Goal: Task Accomplishment & Management: Manage account settings

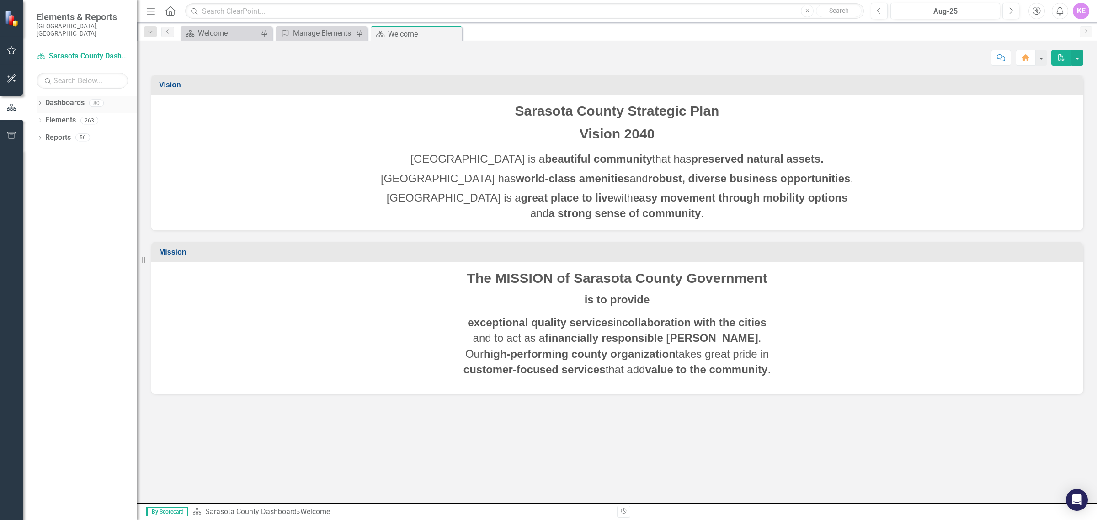
click at [41, 101] on icon "Dropdown" at bounding box center [40, 103] width 6 height 5
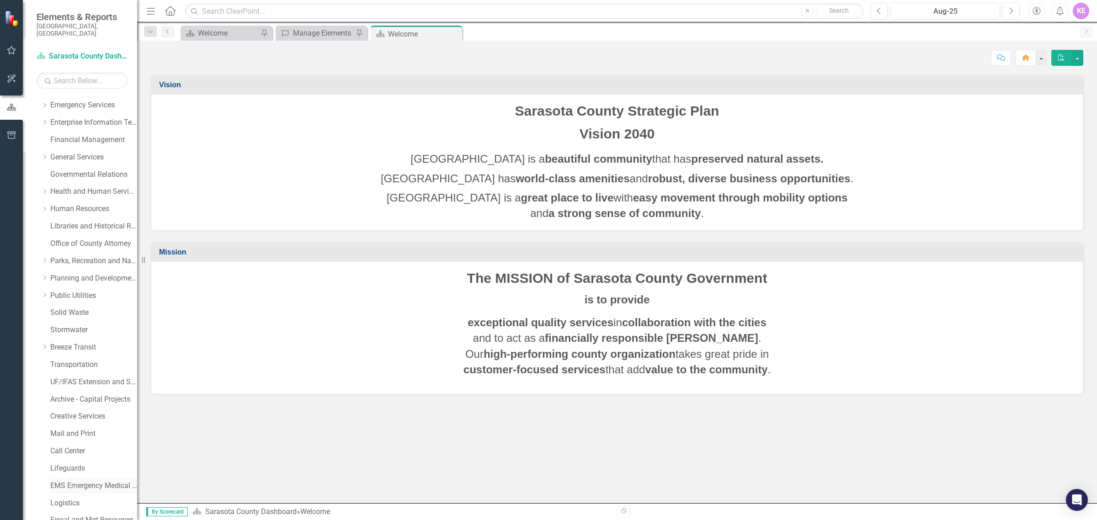
scroll to position [171, 0]
click at [84, 324] on link "UF/IFAS Extension and Sustainability" at bounding box center [93, 329] width 87 height 11
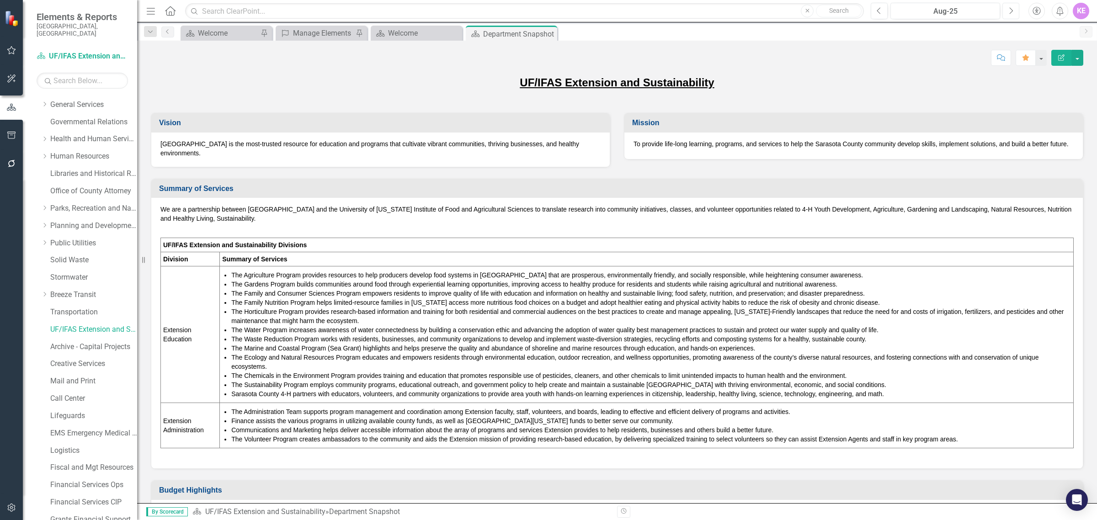
click at [1008, 10] on icon "Next" at bounding box center [1010, 11] width 5 height 8
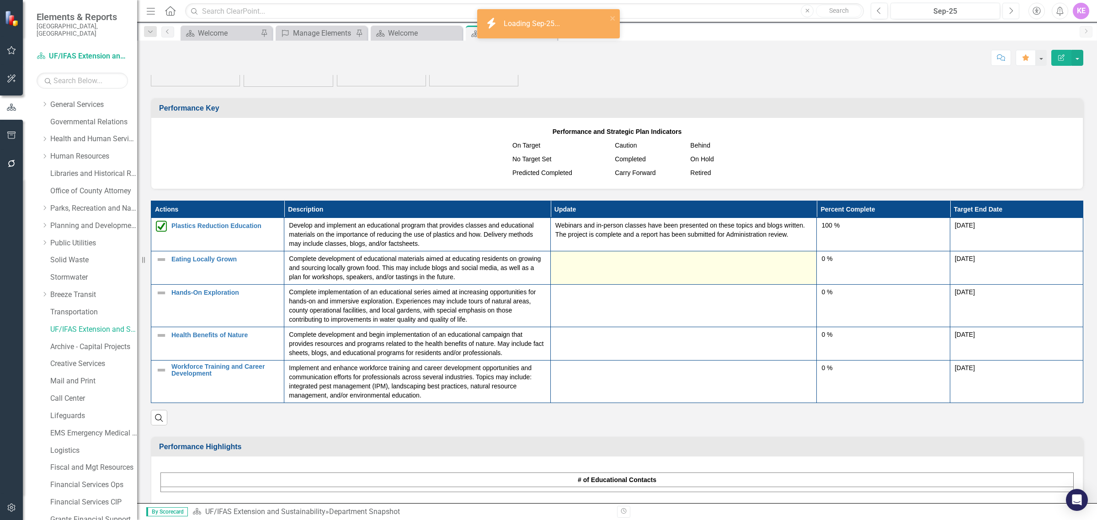
scroll to position [743, 0]
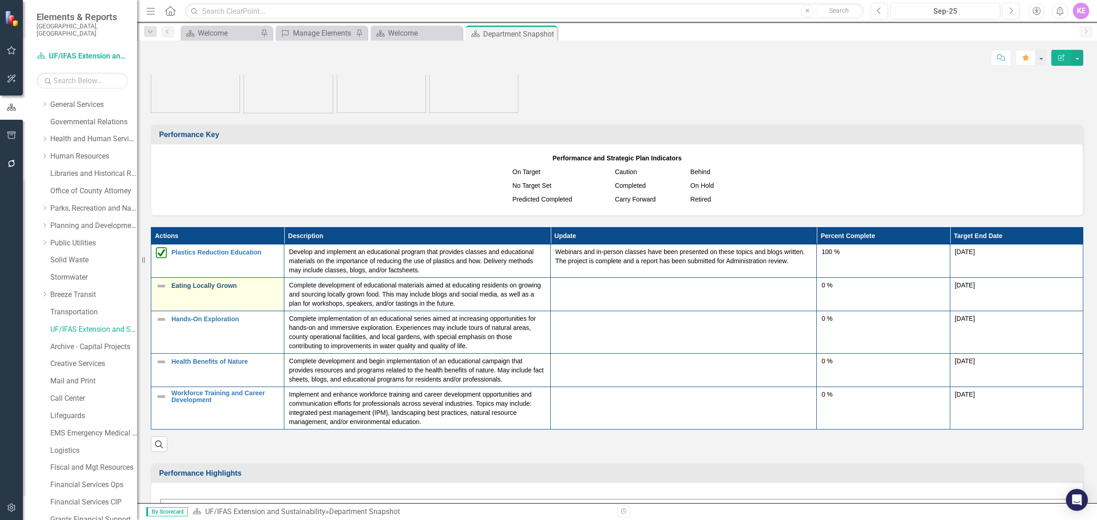
click at [213, 288] on link "Eating Locally Grown" at bounding box center [225, 285] width 108 height 7
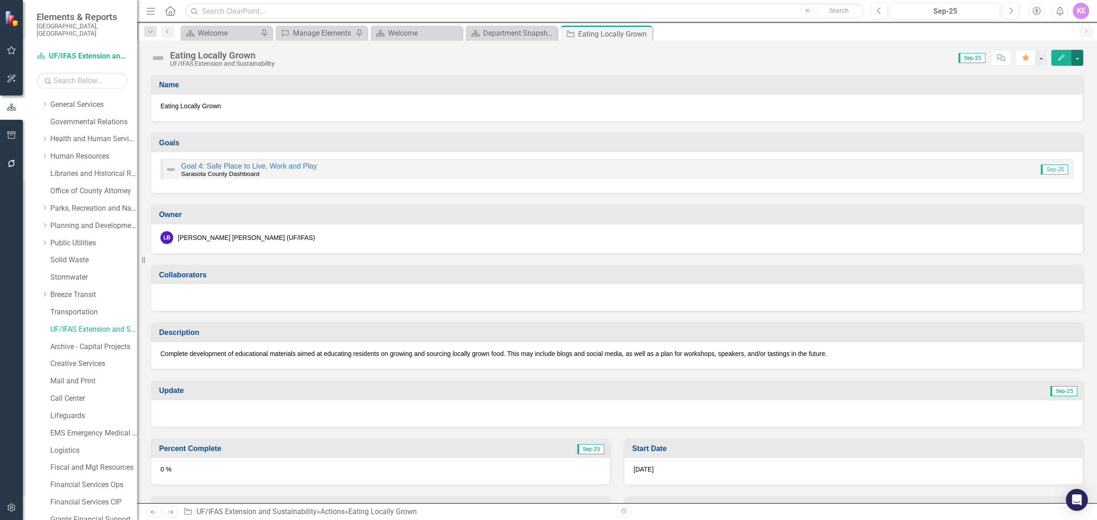
click at [1075, 56] on button "button" at bounding box center [1077, 58] width 12 height 16
click at [1071, 76] on link "Edit Edit Action" at bounding box center [1026, 75] width 111 height 17
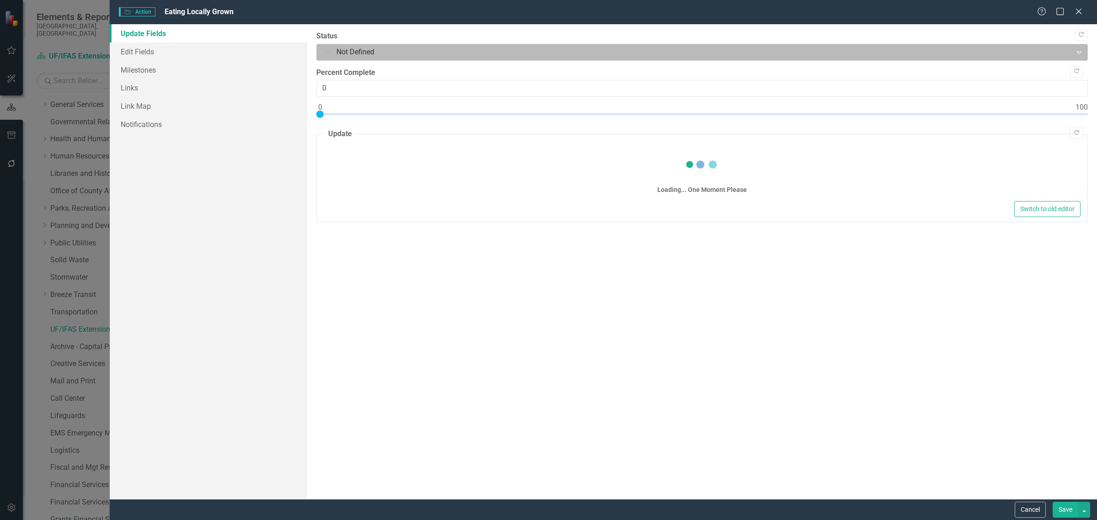
click at [410, 54] on div at bounding box center [694, 52] width 743 height 12
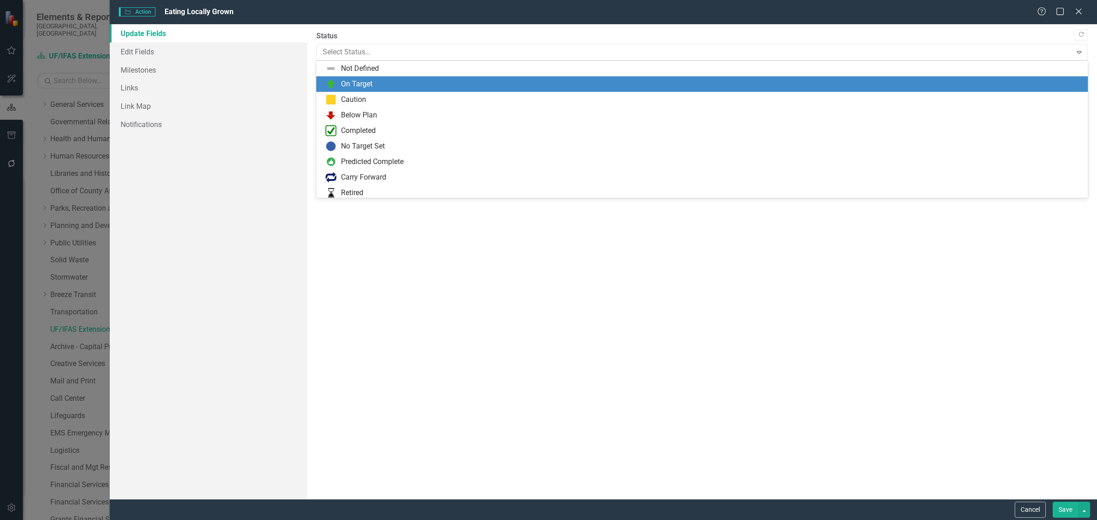
click at [398, 90] on div "On Target" at bounding box center [701, 84] width 771 height 16
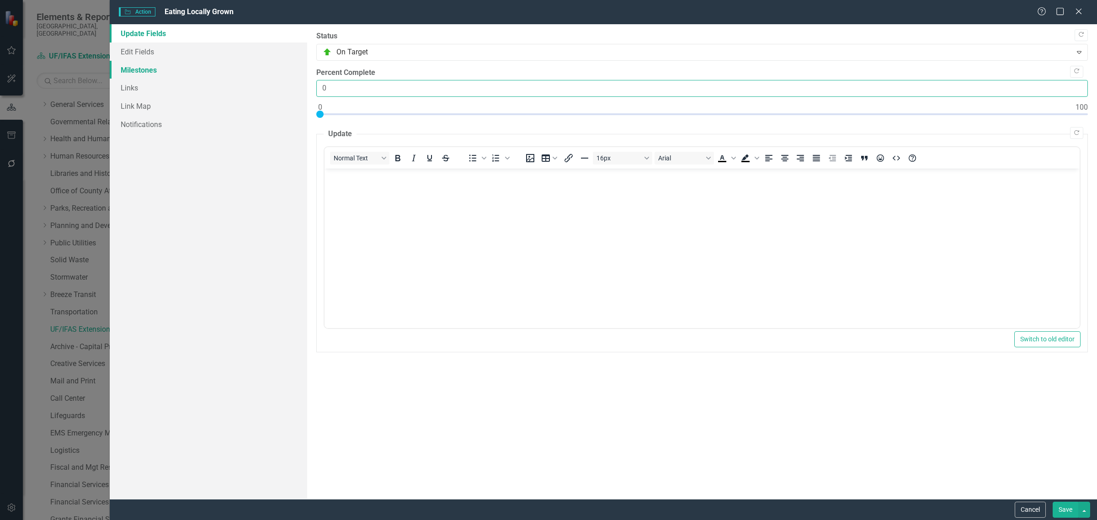
drag, startPoint x: 268, startPoint y: 72, endPoint x: 253, endPoint y: 72, distance: 15.5
click at [254, 72] on div "Update Fields Edit Fields Milestones Links Link Map Notifications "Update" fiel…" at bounding box center [603, 261] width 987 height 475
type input "90"
click at [390, 239] on body "Rich Text Area. Press ALT-0 for help." at bounding box center [701, 237] width 755 height 137
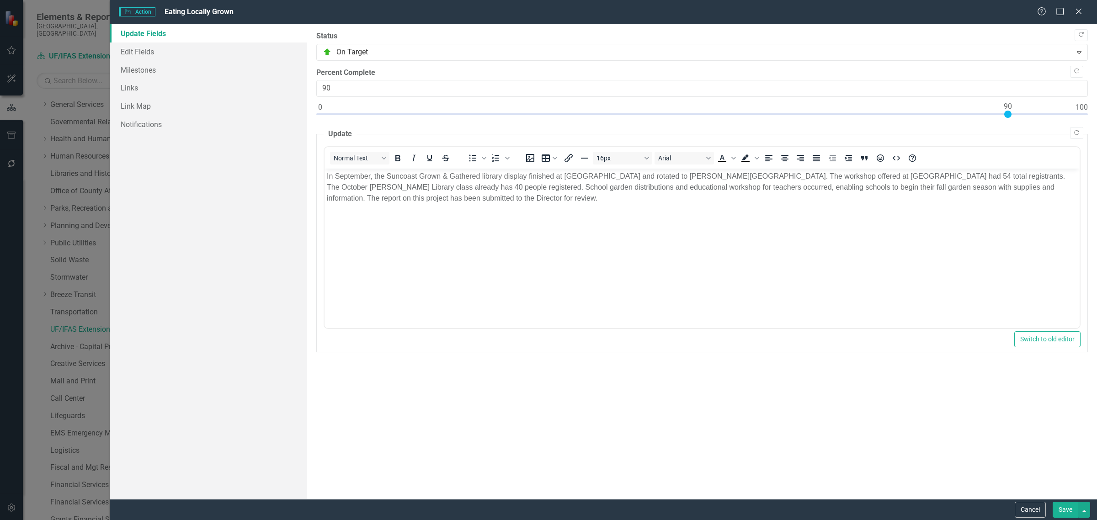
click at [1069, 511] on button "Save" at bounding box center [1065, 510] width 26 height 16
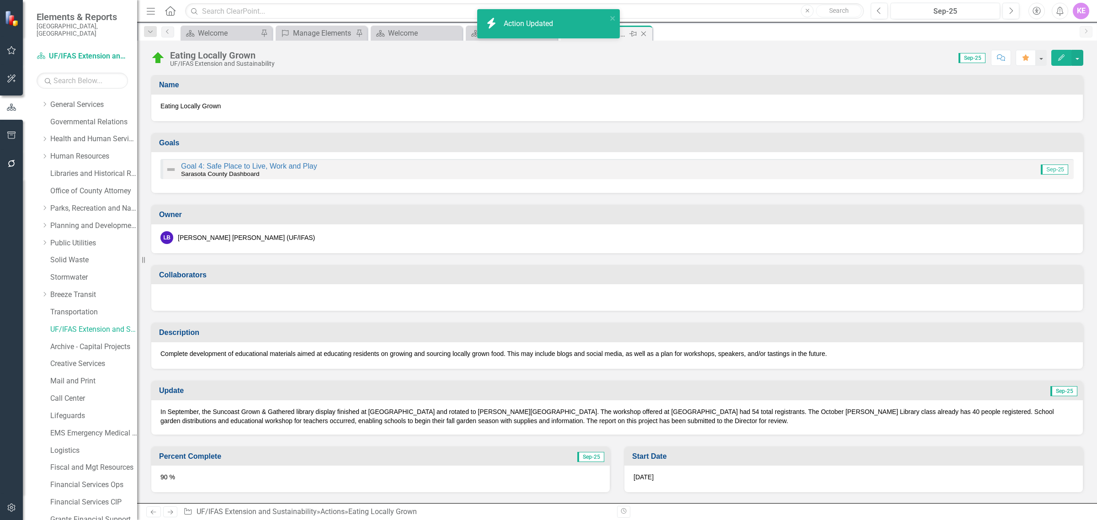
click at [642, 33] on icon "Close" at bounding box center [643, 33] width 9 height 7
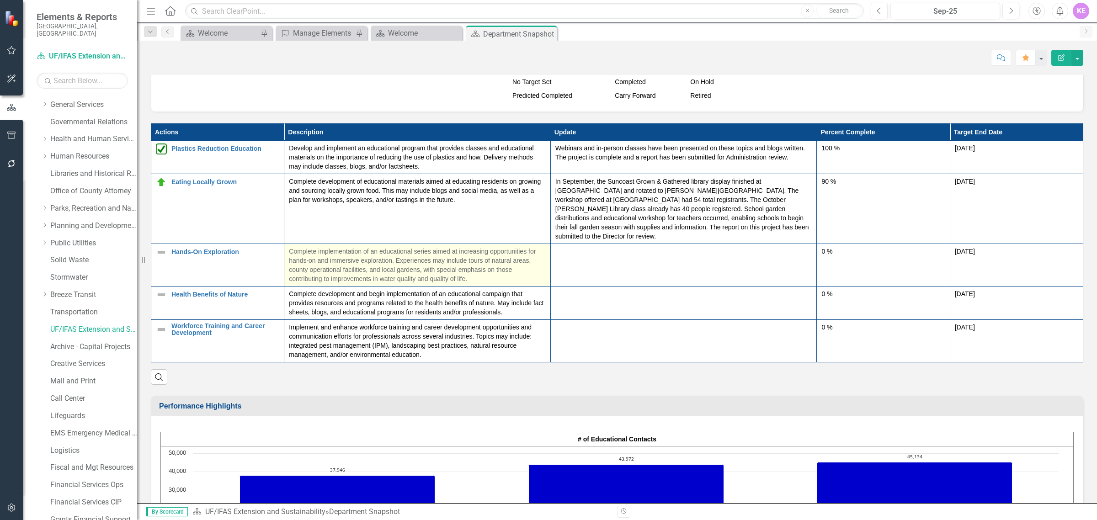
scroll to position [800, 0]
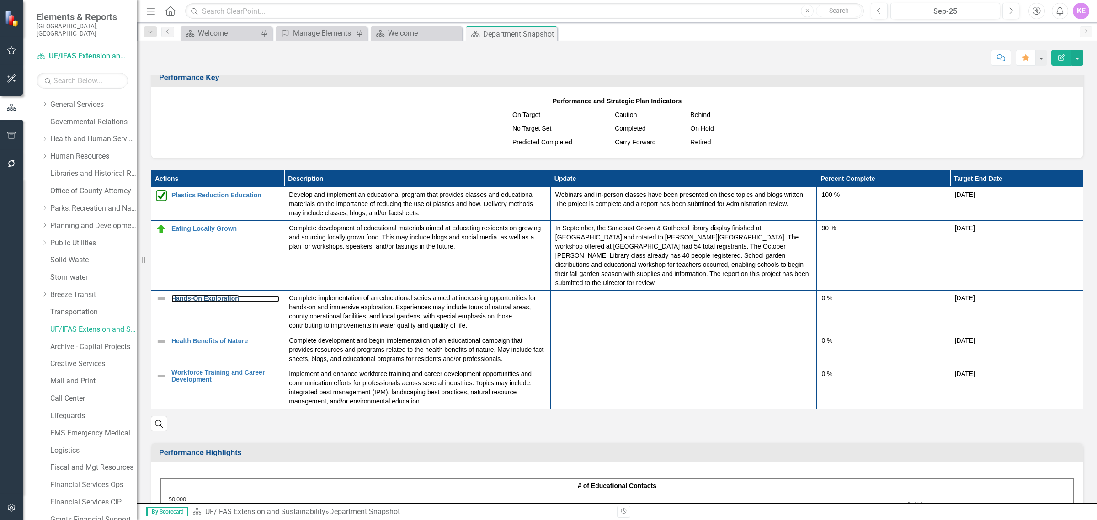
drag, startPoint x: 219, startPoint y: 291, endPoint x: 293, endPoint y: 0, distance: 299.9
click at [219, 295] on link "Hands-On Exploration" at bounding box center [225, 298] width 108 height 7
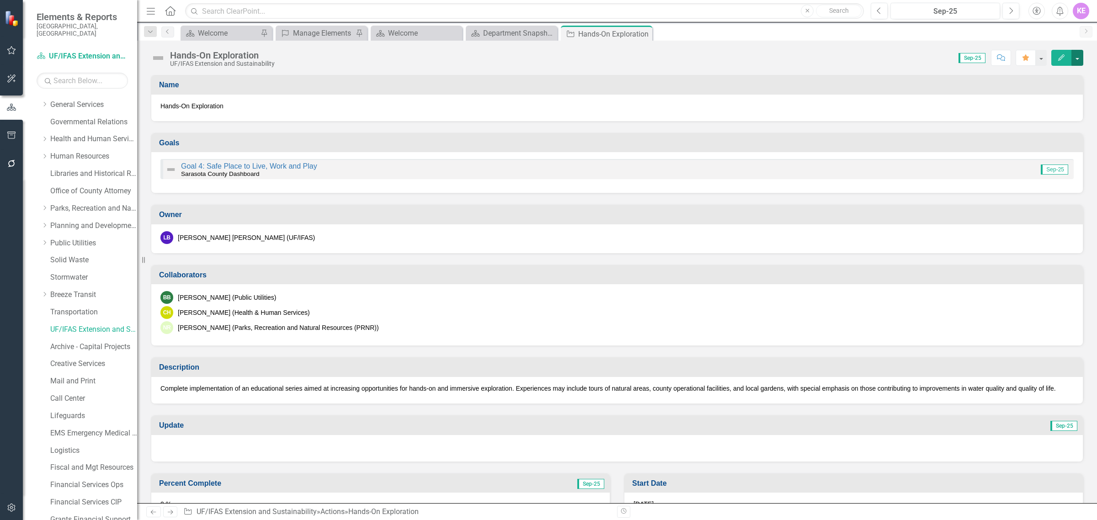
click at [1082, 63] on button "button" at bounding box center [1077, 58] width 12 height 16
click at [1056, 80] on link "Edit Edit Action" at bounding box center [1026, 75] width 111 height 17
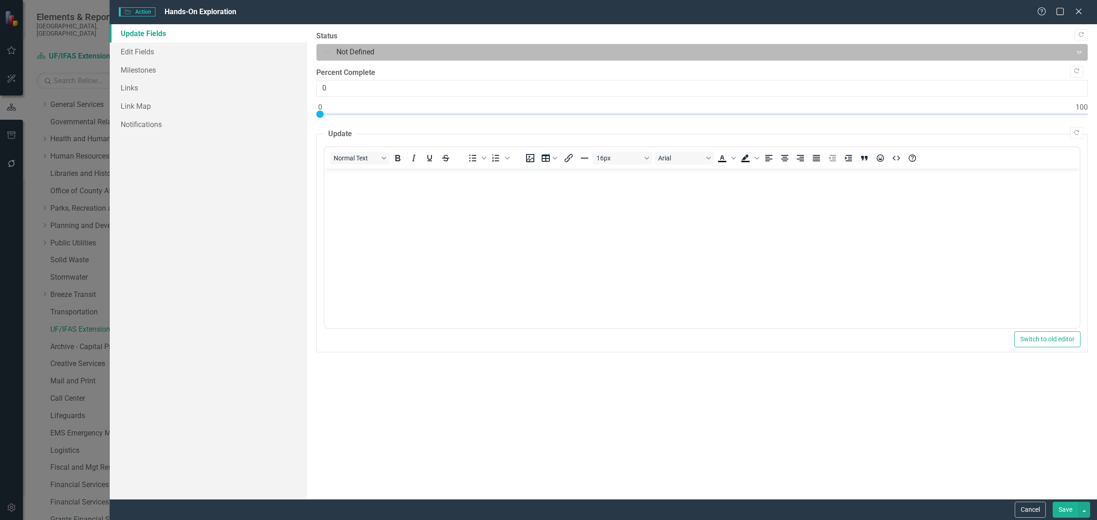
click at [382, 55] on div at bounding box center [694, 52] width 743 height 12
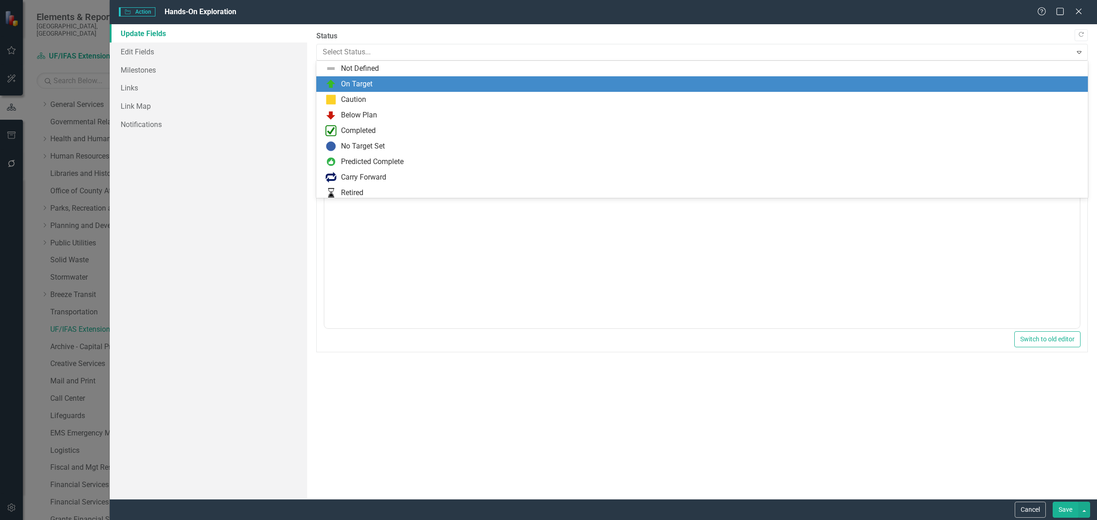
click at [378, 85] on div "On Target" at bounding box center [703, 84] width 757 height 11
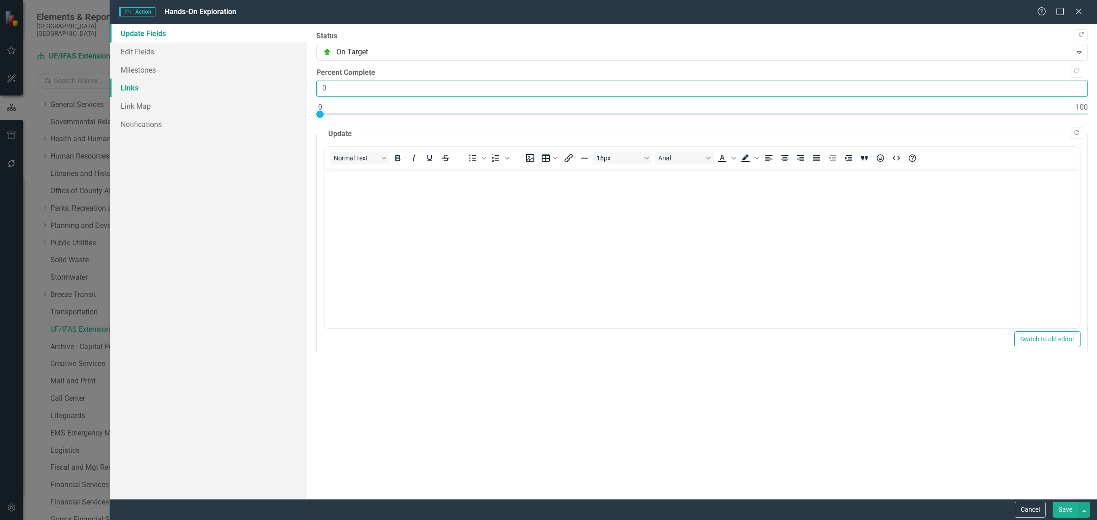
click at [237, 85] on div "Update Fields Edit Fields Milestones Links Link Map Notifications "Update" fiel…" at bounding box center [603, 261] width 987 height 475
type input "90"
click at [411, 257] on body "Rich Text Area. Press ALT-0 for help." at bounding box center [701, 237] width 755 height 137
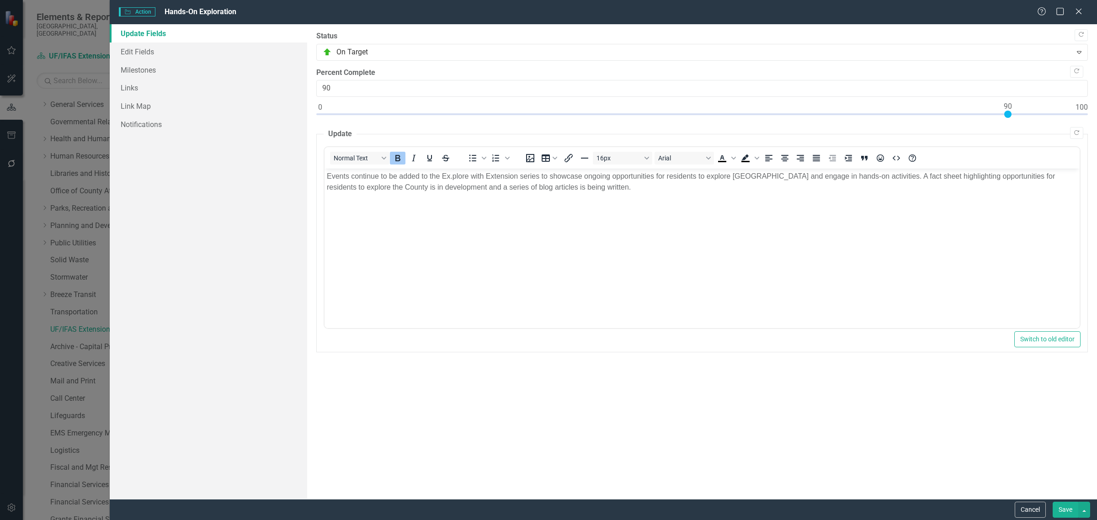
click at [1065, 504] on button "Save" at bounding box center [1065, 510] width 26 height 16
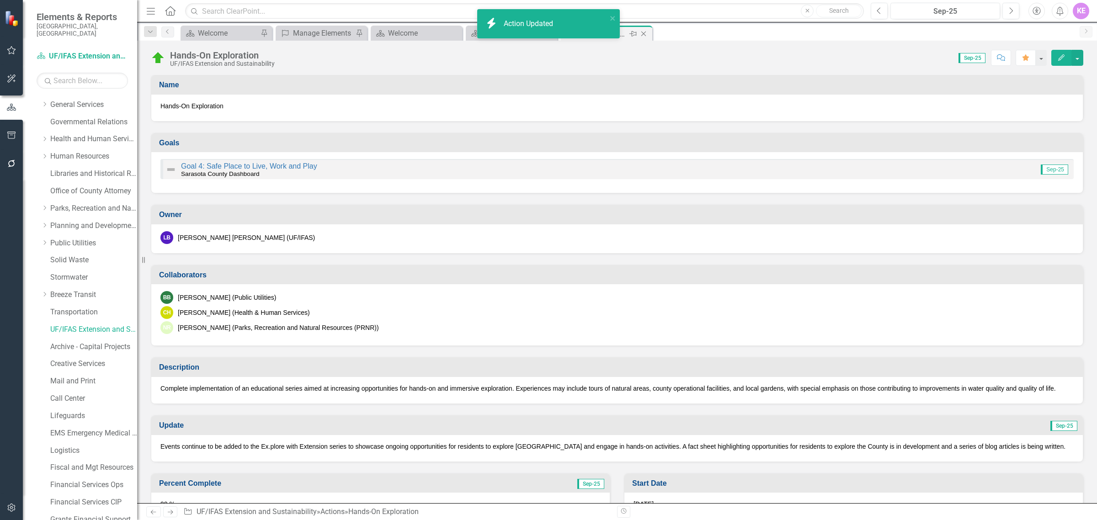
click at [643, 33] on icon at bounding box center [643, 34] width 5 height 5
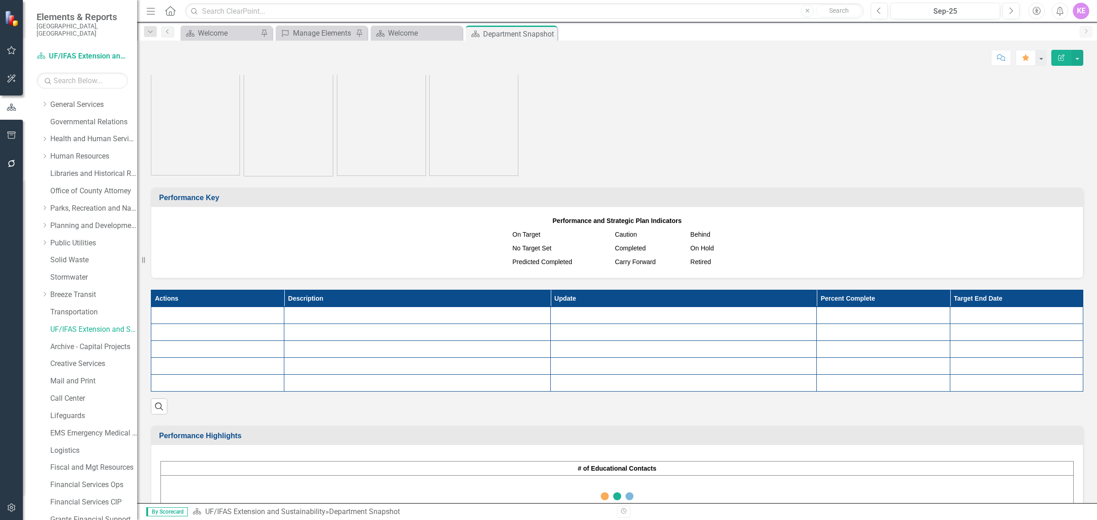
scroll to position [981, 0]
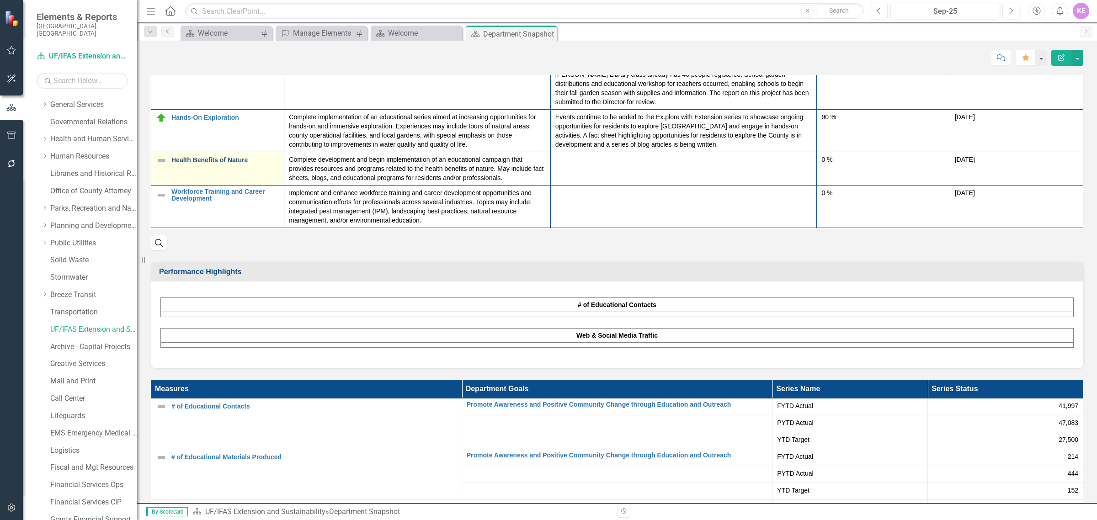
click at [216, 157] on link "Health Benefits of Nature" at bounding box center [225, 160] width 108 height 7
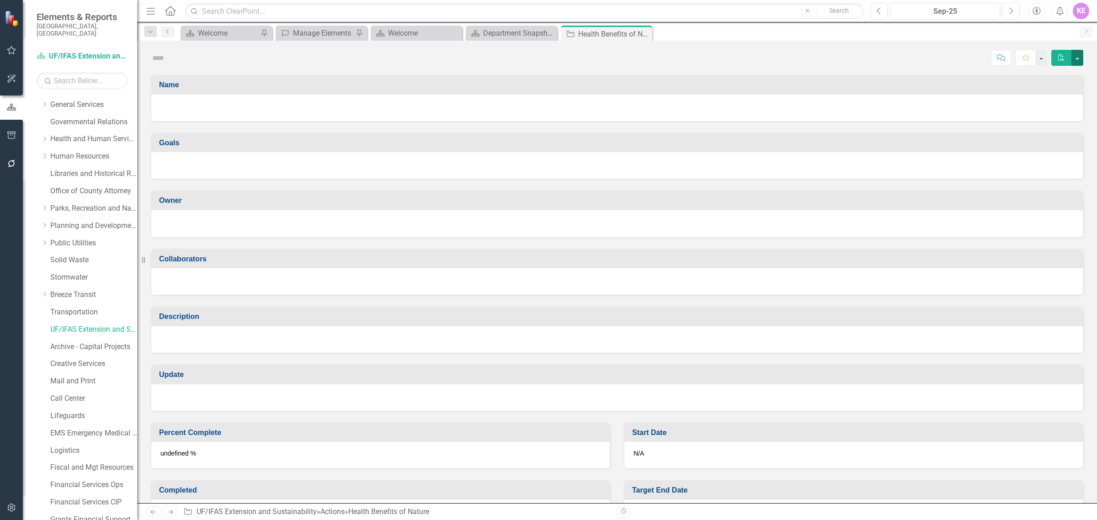
click at [1079, 56] on button "button" at bounding box center [1077, 58] width 12 height 16
click at [537, 146] on h3 "Goals" at bounding box center [618, 143] width 919 height 8
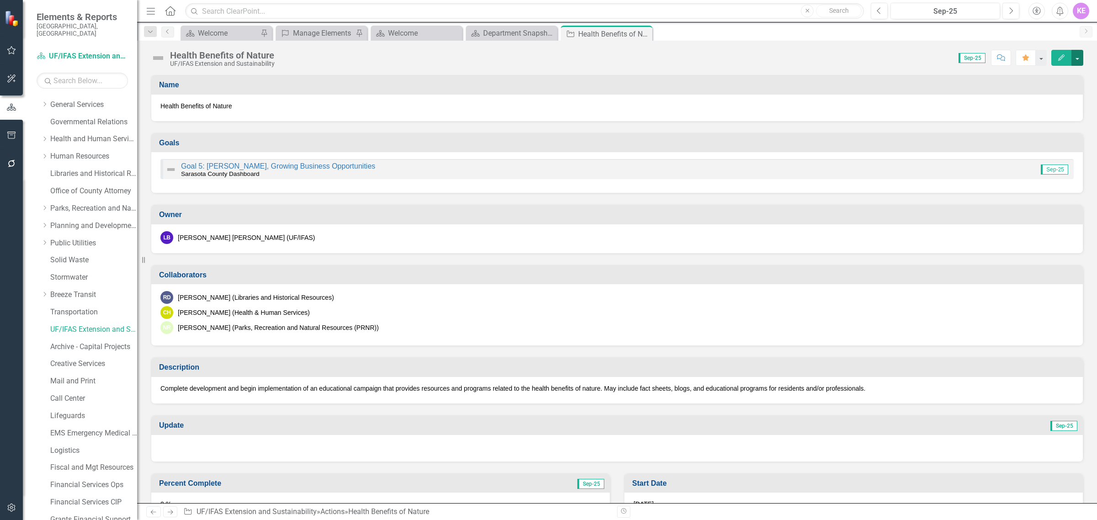
click at [1071, 65] on button "button" at bounding box center [1077, 58] width 12 height 16
click at [1050, 79] on link "Edit Edit Action" at bounding box center [1026, 75] width 111 height 17
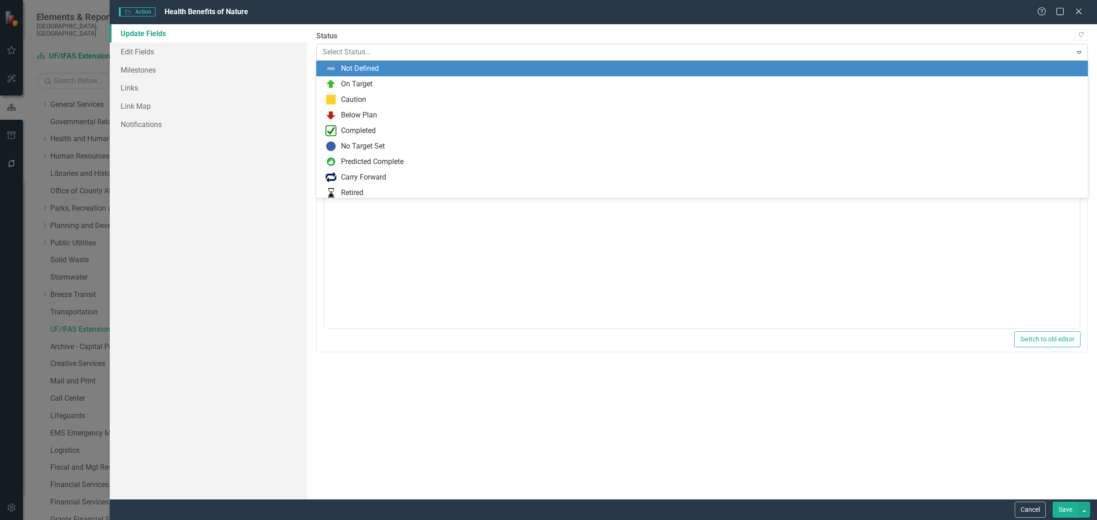
click at [392, 55] on div at bounding box center [694, 52] width 743 height 12
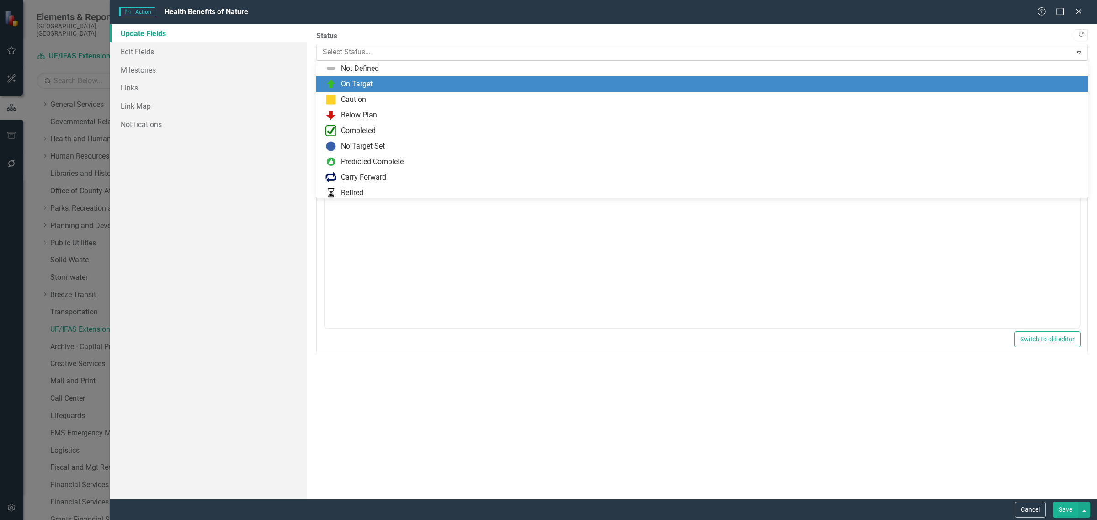
click at [382, 86] on div "On Target" at bounding box center [703, 84] width 757 height 11
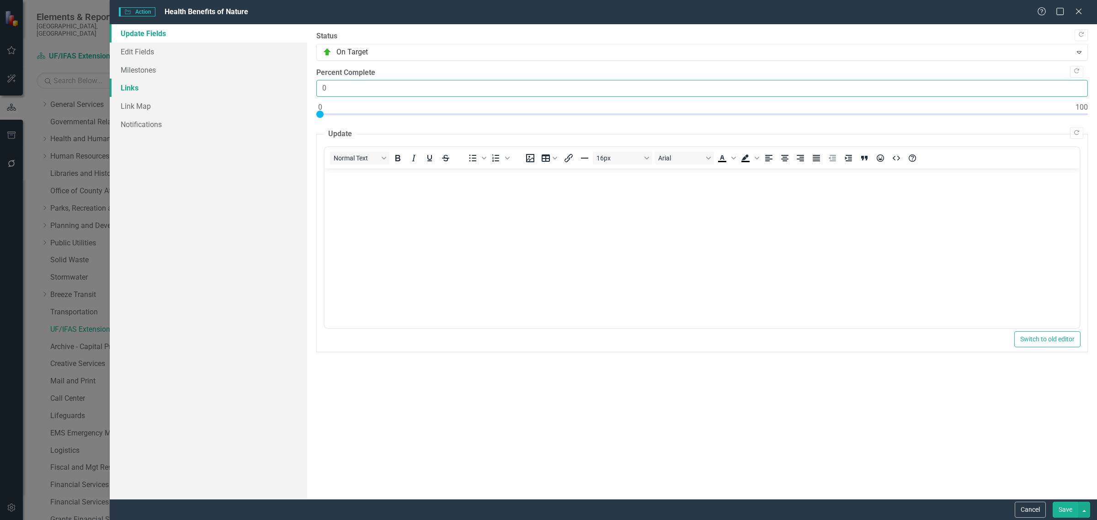
drag, startPoint x: 357, startPoint y: 80, endPoint x: 301, endPoint y: 82, distance: 56.3
click at [313, 83] on div ""Update" fields in ClearPoint are the fields that change from reporting period …" at bounding box center [702, 261] width 790 height 475
type input "97"
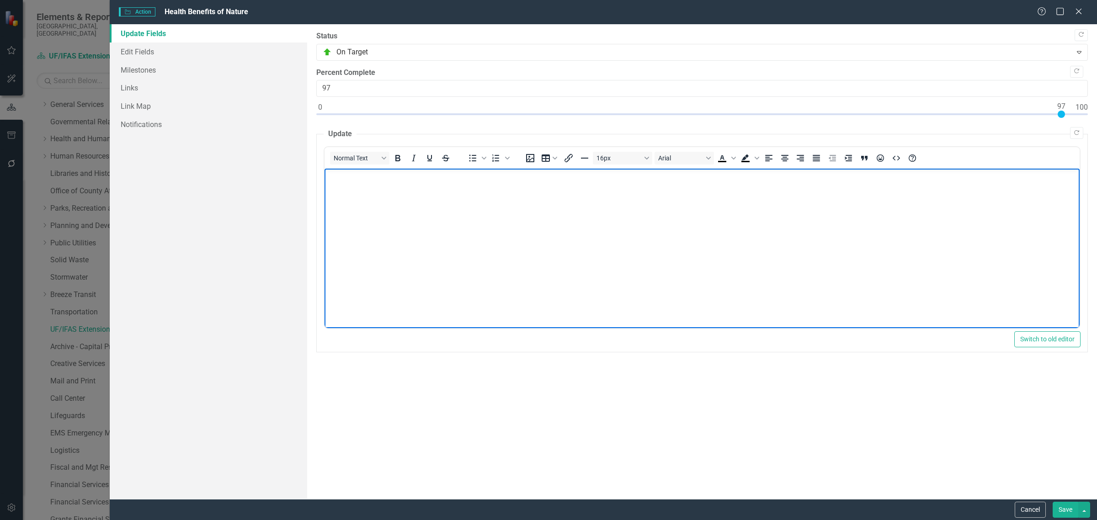
click at [490, 242] on body "Rich Text Area. Press ALT-0 for help." at bounding box center [701, 237] width 755 height 137
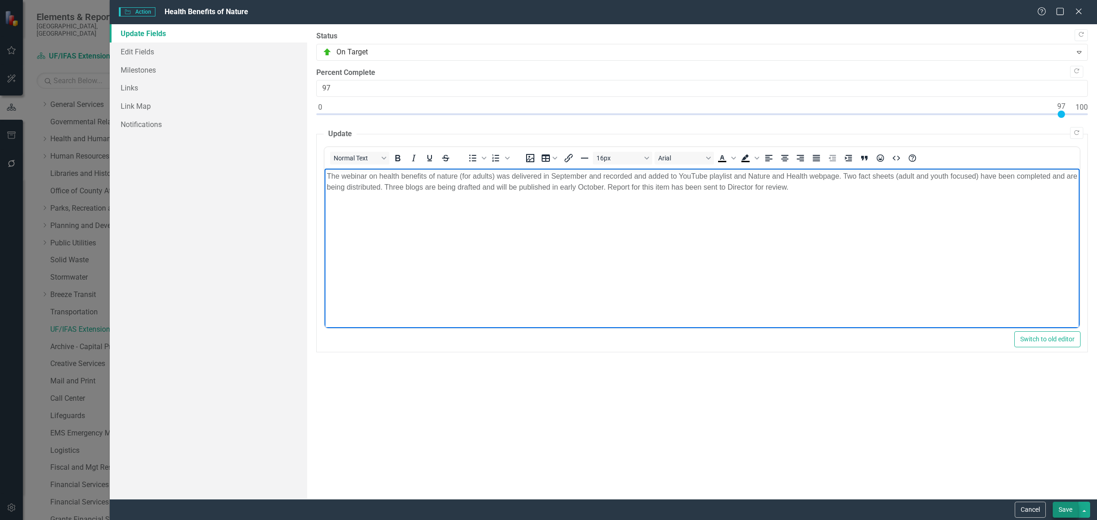
click at [1066, 506] on button "Save" at bounding box center [1065, 510] width 26 height 16
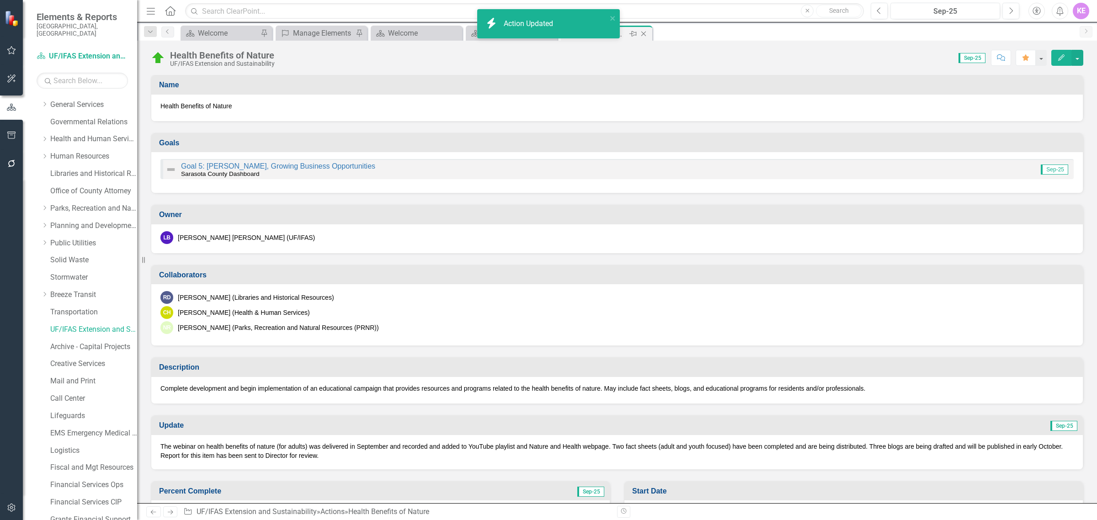
click at [645, 33] on icon "Close" at bounding box center [643, 33] width 9 height 7
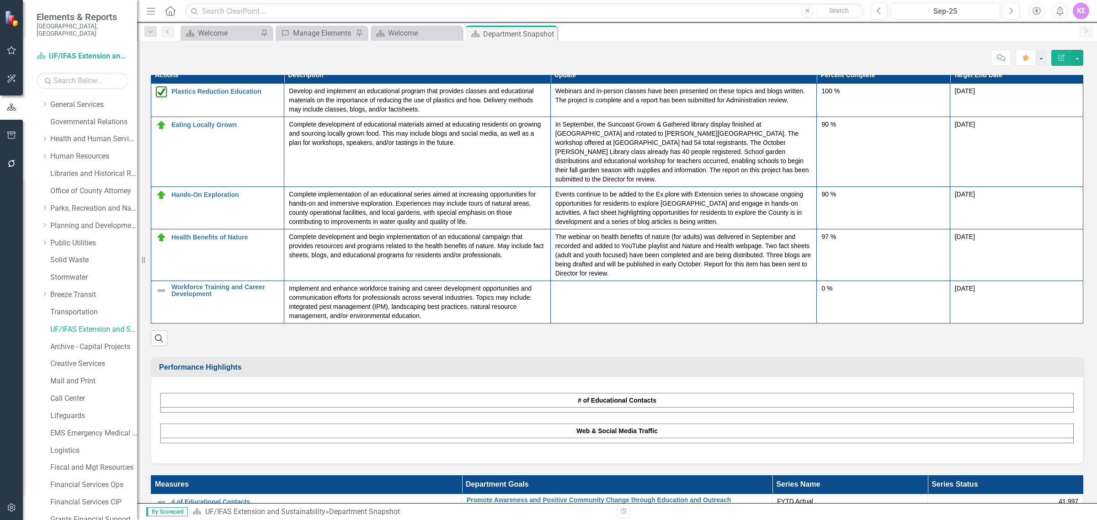
scroll to position [871, 0]
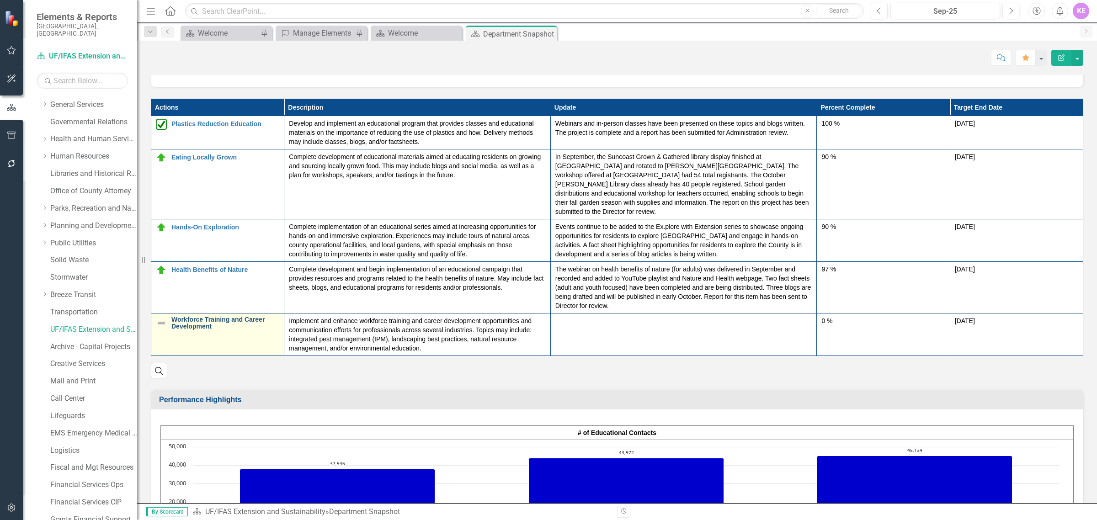
click at [180, 316] on link "Workforce Training and Career Development" at bounding box center [225, 323] width 108 height 14
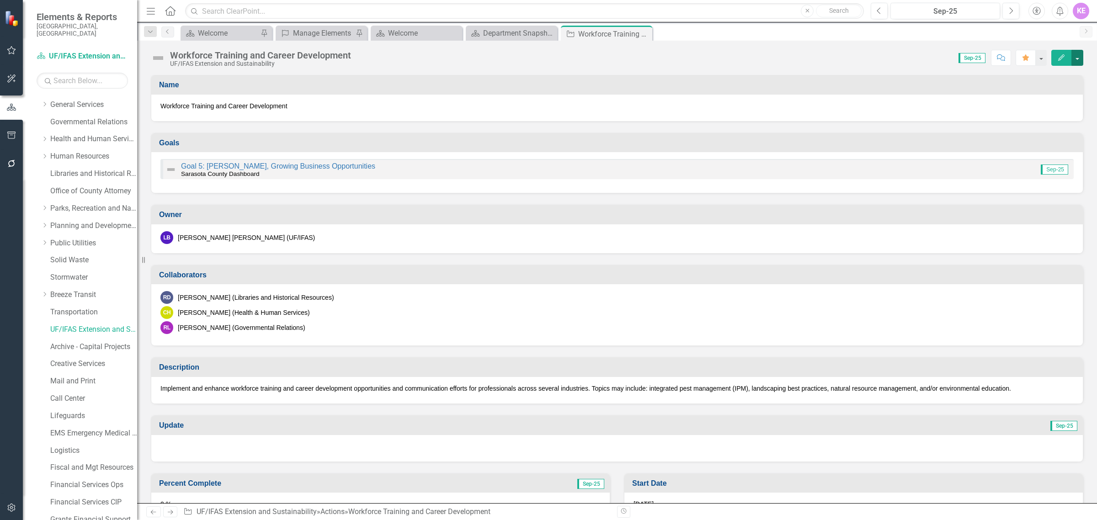
click at [1078, 53] on button "button" at bounding box center [1077, 58] width 12 height 16
click at [1063, 80] on link "Edit Edit Action" at bounding box center [1026, 75] width 111 height 17
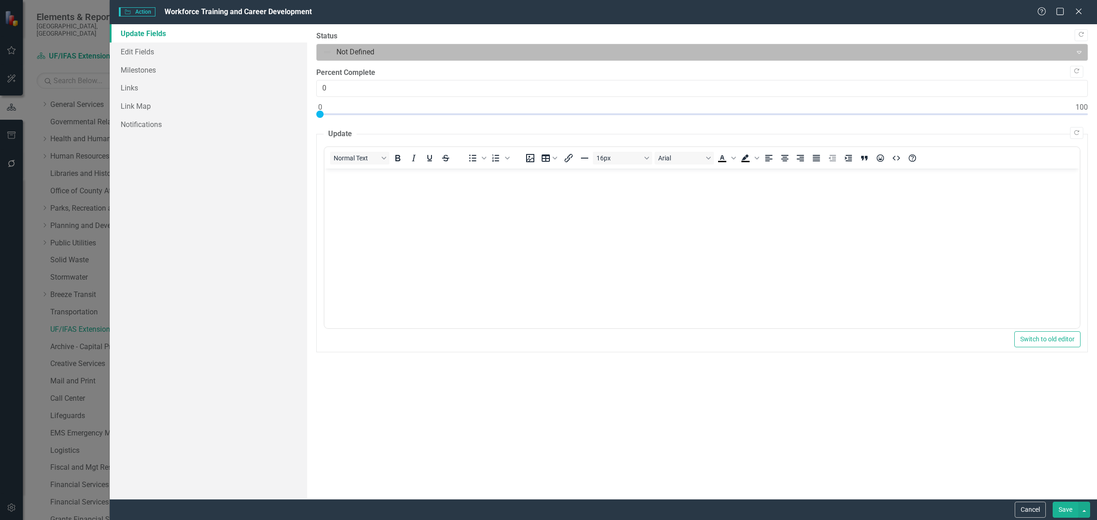
click at [424, 47] on div at bounding box center [694, 52] width 743 height 12
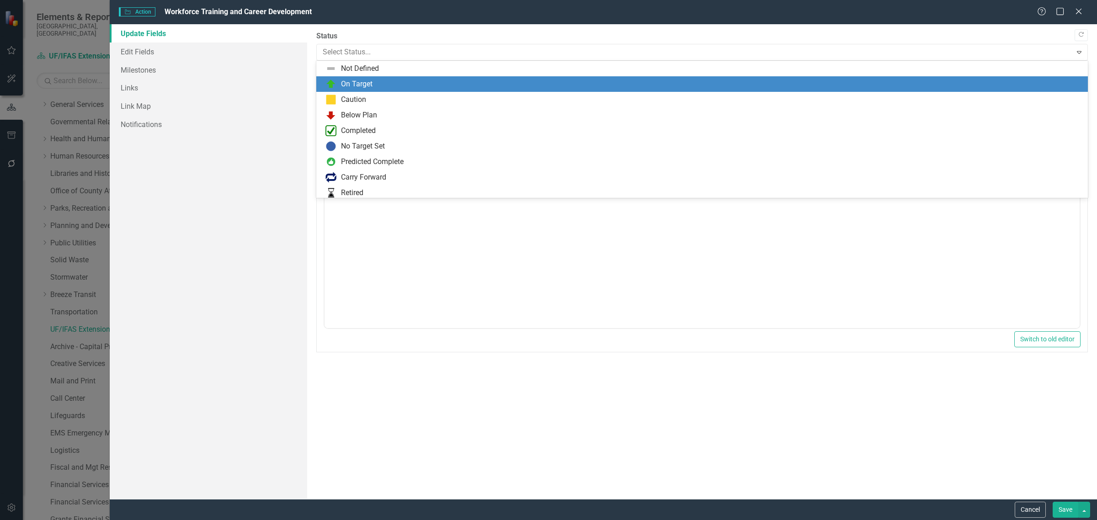
click at [405, 81] on div "On Target" at bounding box center [703, 84] width 757 height 11
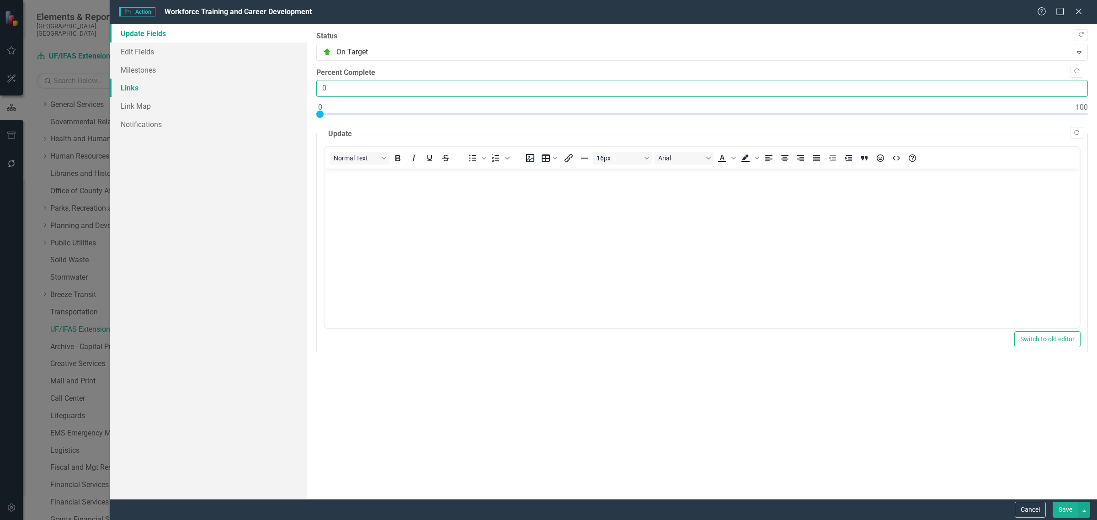
drag, startPoint x: 330, startPoint y: 85, endPoint x: 294, endPoint y: 81, distance: 36.2
click at [296, 81] on div "Update Fields Edit Fields Milestones Links Link Map Notifications "Update" fiel…" at bounding box center [603, 261] width 987 height 475
type input "90"
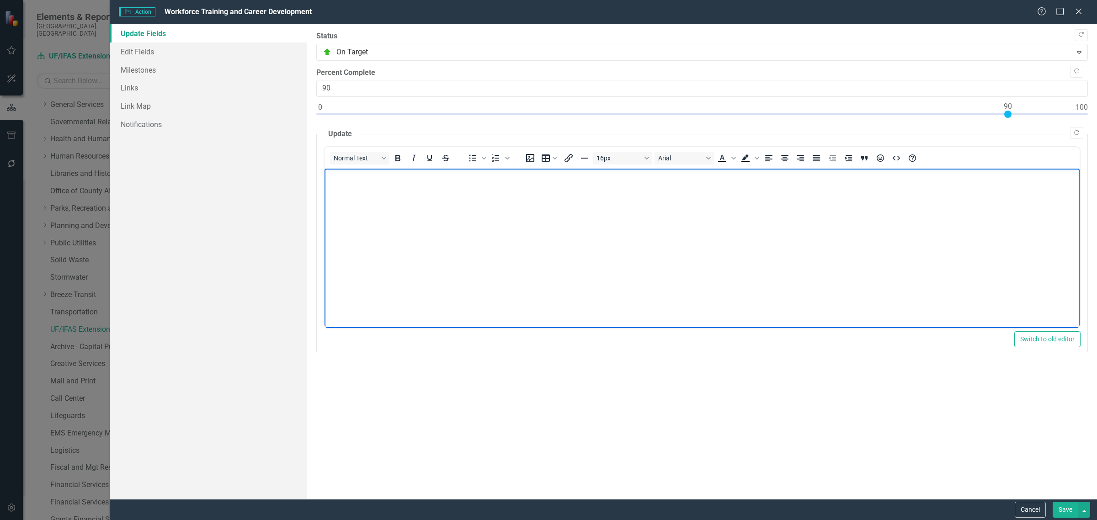
click at [398, 246] on body "Rich Text Area. Press ALT-0 for help." at bounding box center [701, 237] width 755 height 137
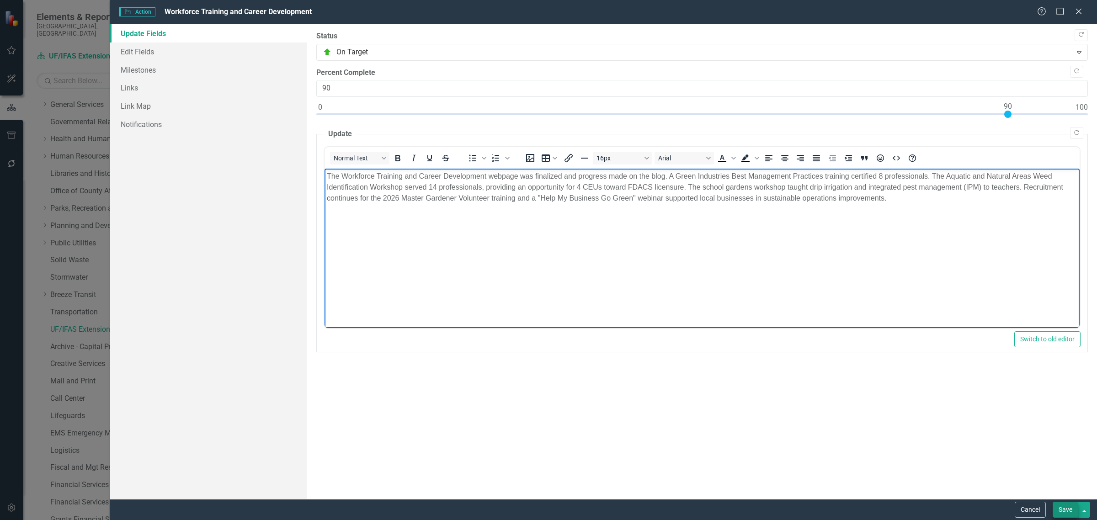
click at [1068, 512] on button "Save" at bounding box center [1065, 510] width 26 height 16
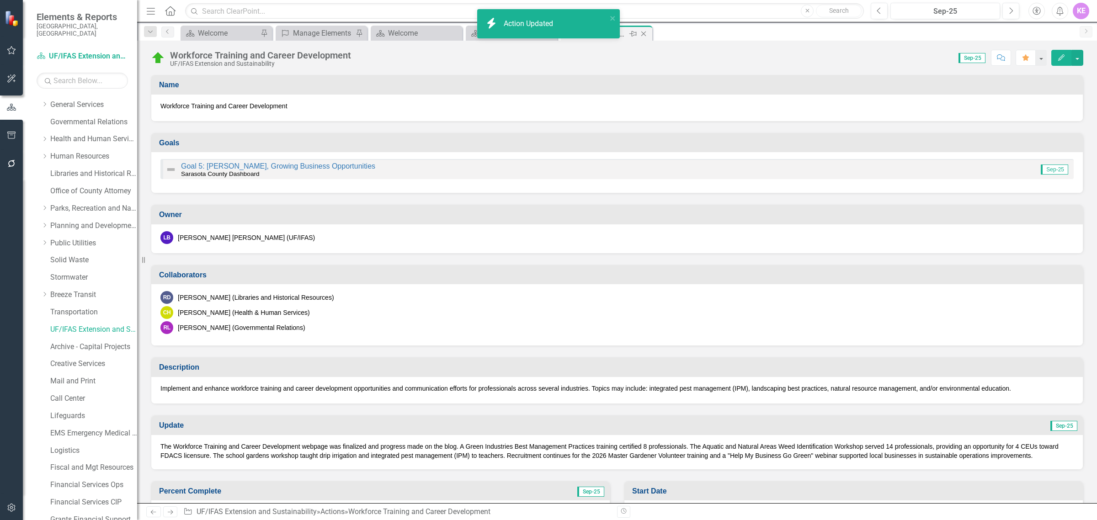
click at [647, 35] on icon "Close" at bounding box center [643, 33] width 9 height 7
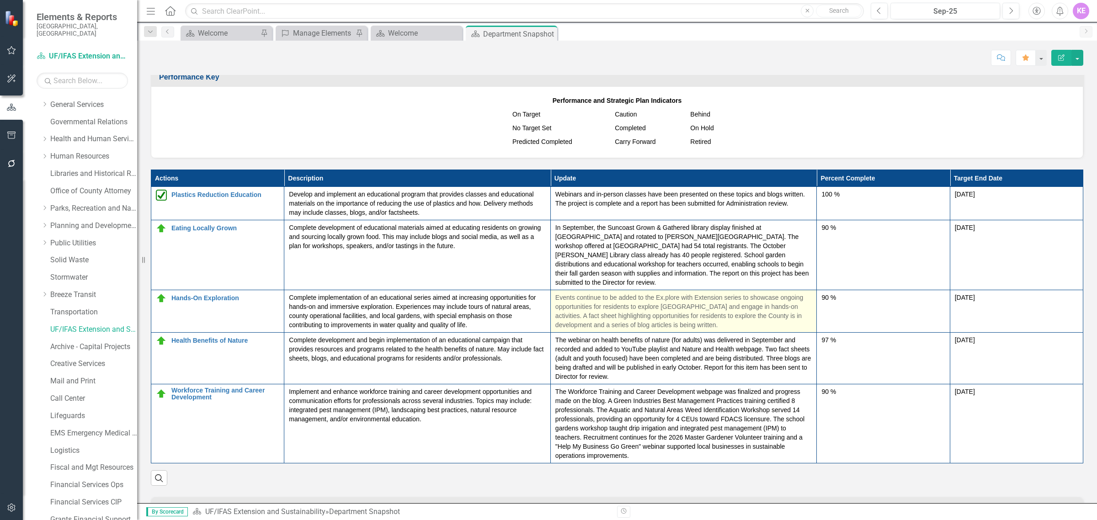
scroll to position [857, 0]
